Goal: Task Accomplishment & Management: Manage account settings

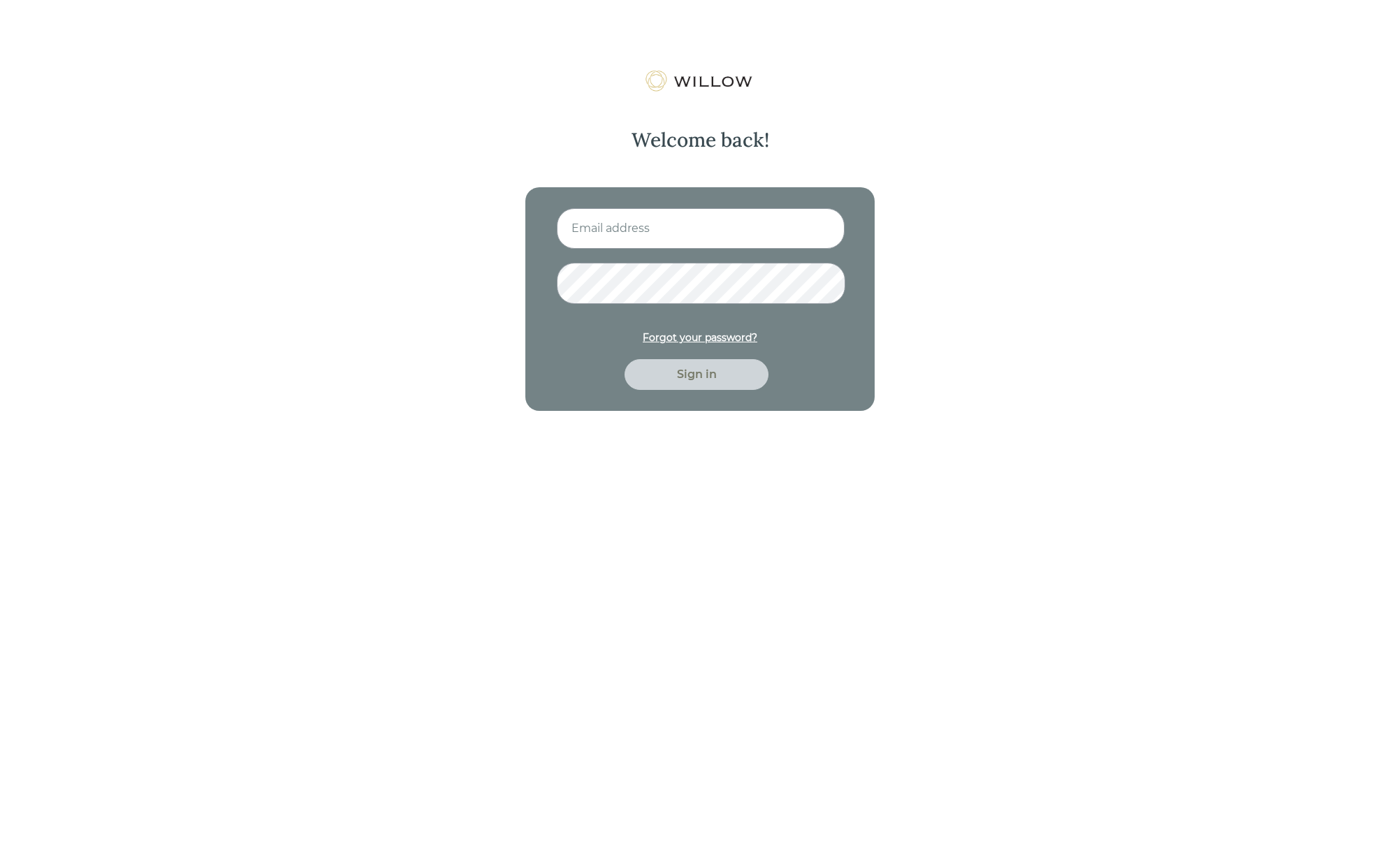
click at [655, 243] on input at bounding box center [700, 229] width 288 height 40
type input "[EMAIL_ADDRESS][PERSON_NAME][DOMAIN_NAME]"
click at [624, 359] on button "Sign in" at bounding box center [696, 375] width 144 height 31
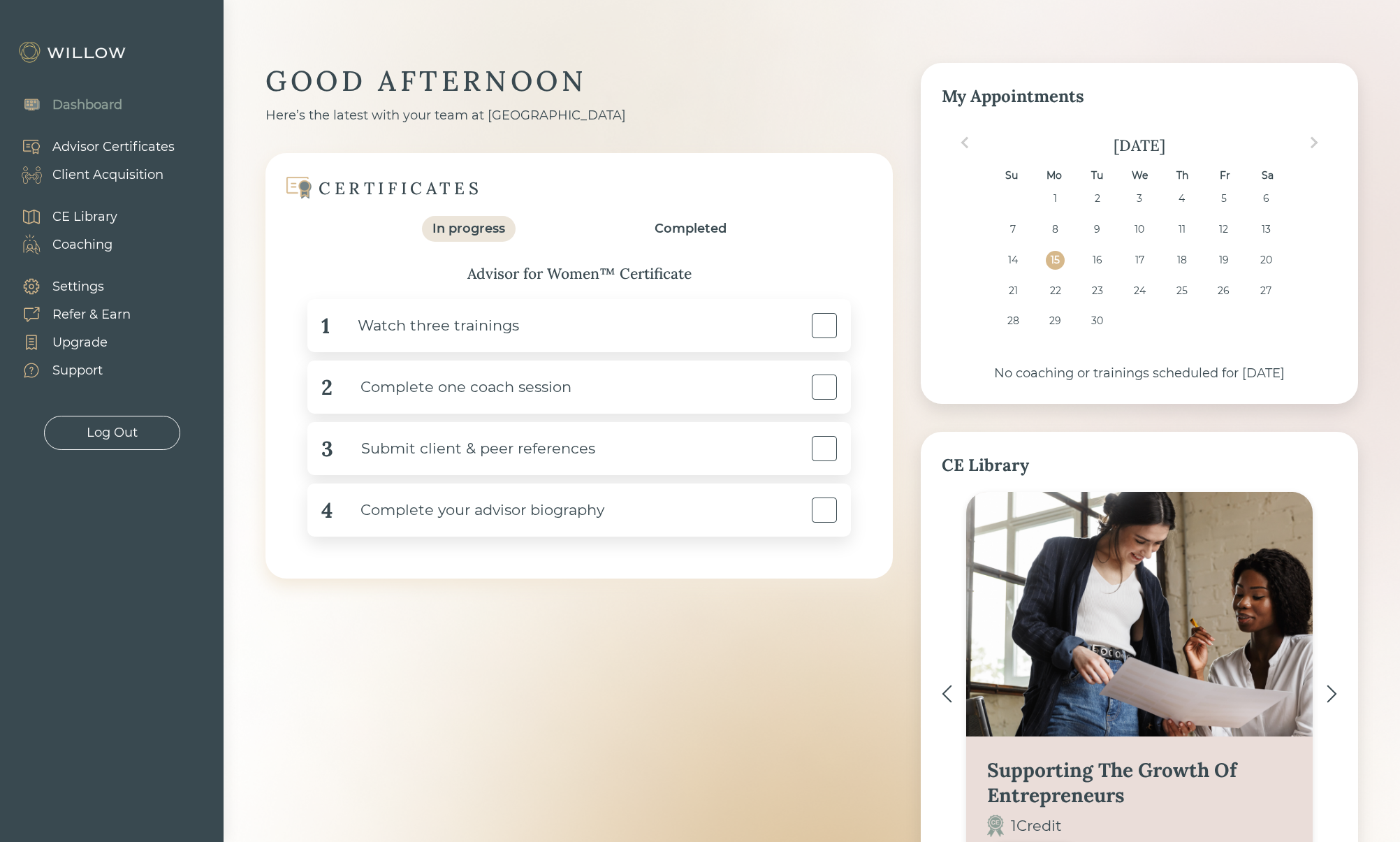
click at [703, 81] on div "GOOD AFTERNOON" at bounding box center [578, 81] width 627 height 37
click at [104, 176] on div "Client Acquisition" at bounding box center [107, 175] width 111 height 19
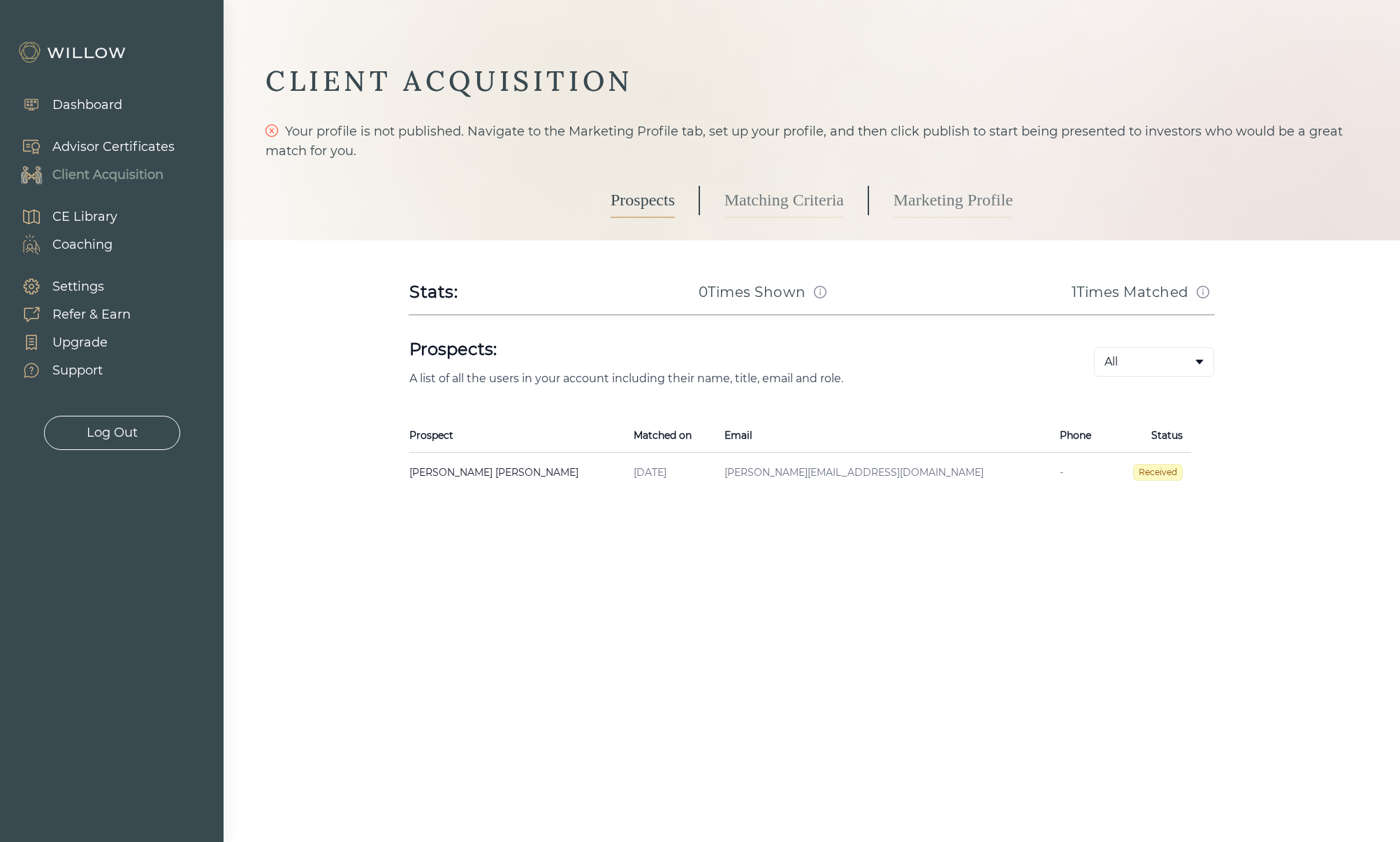
click at [967, 203] on link "Marketing Profile" at bounding box center [953, 200] width 120 height 35
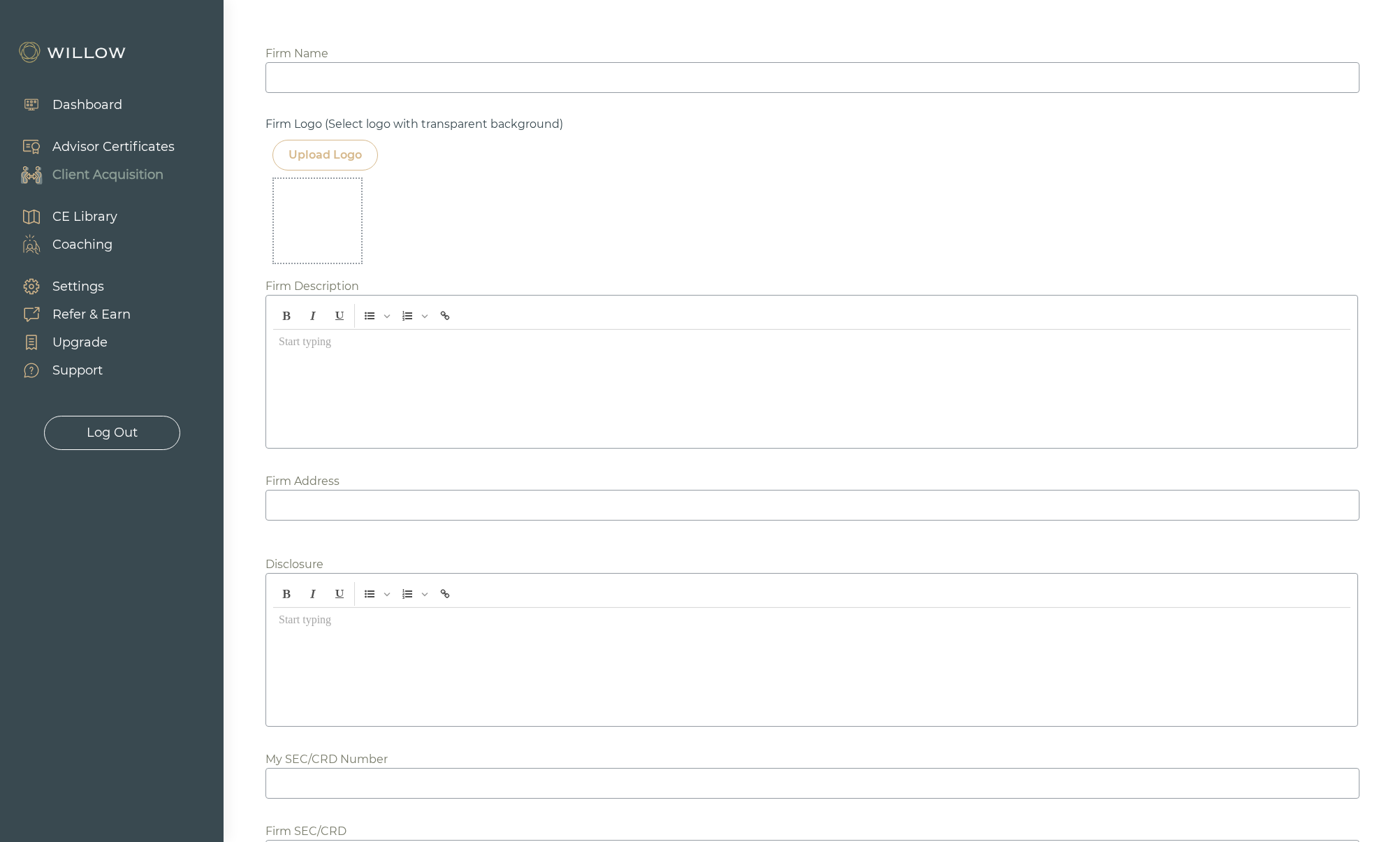
scroll to position [1327, 0]
click at [459, 394] on div at bounding box center [812, 377] width 1077 height 111
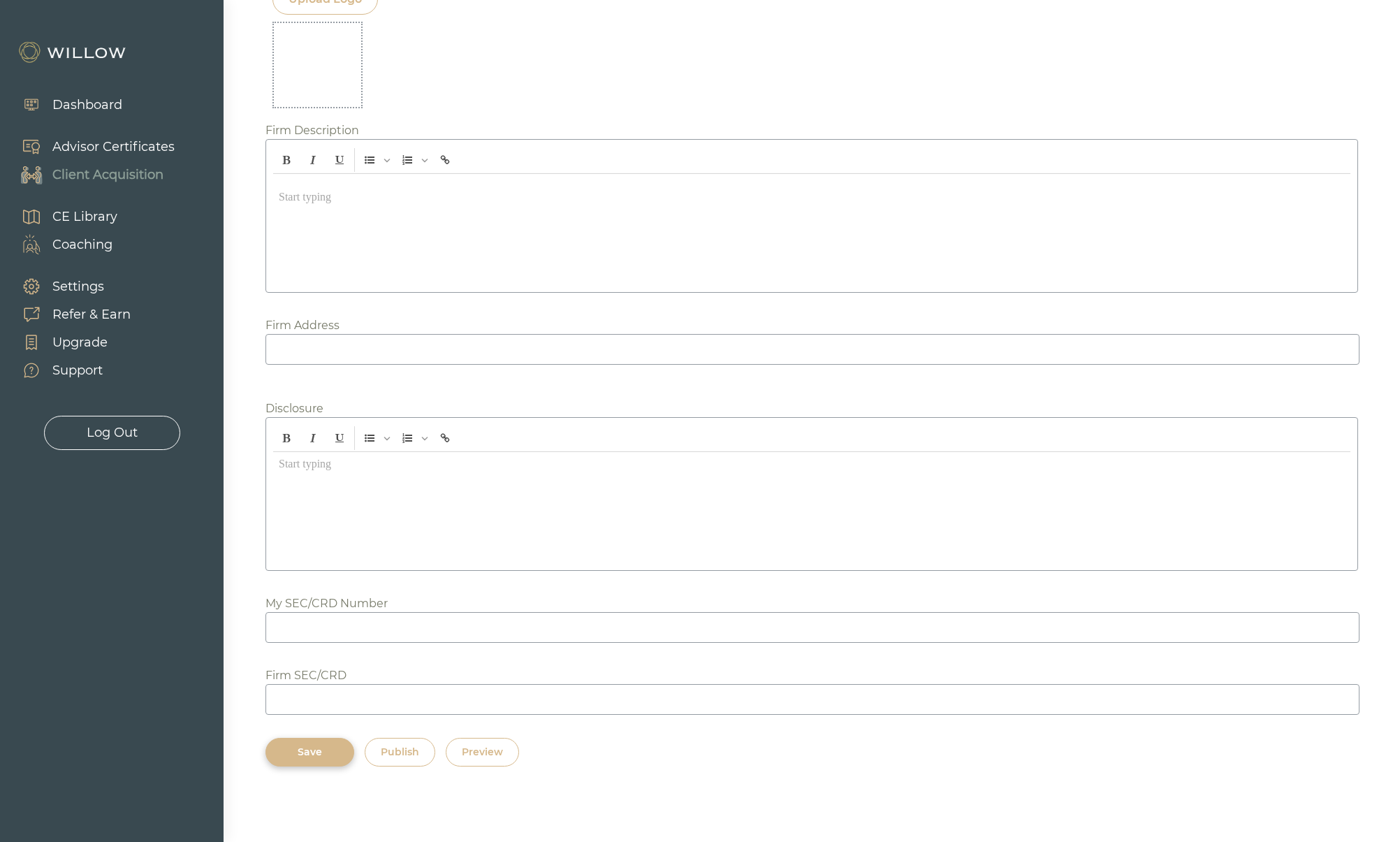
scroll to position [1494, 0]
